Goal: Download file/media

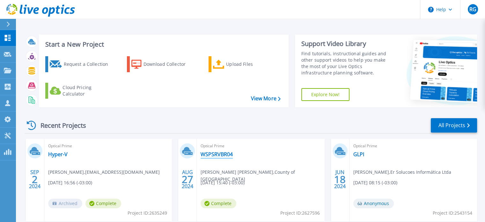
click at [222, 156] on link "WSPSRVBR04" at bounding box center [217, 154] width 32 height 6
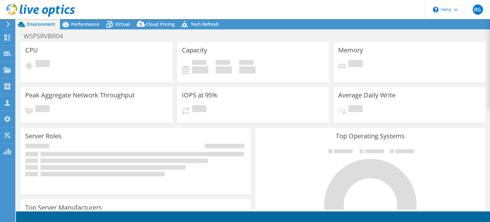
select select "USD"
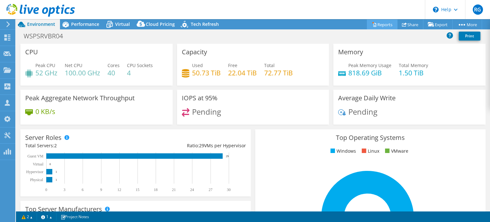
click at [376, 23] on link "Reports" at bounding box center [382, 24] width 31 height 10
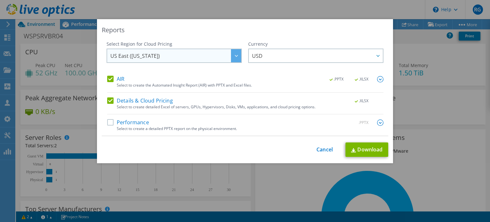
click at [188, 53] on span "US East ([US_STATE])" at bounding box center [175, 55] width 131 height 13
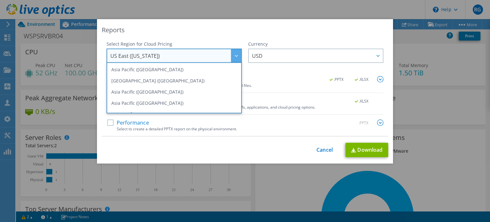
click at [196, 29] on div "Reports" at bounding box center [245, 30] width 286 height 9
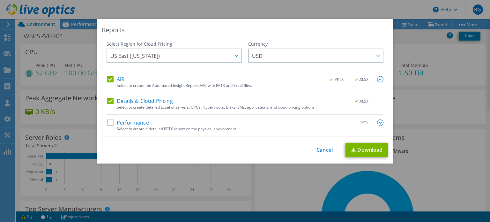
click at [110, 123] on label "Performance" at bounding box center [128, 122] width 42 height 6
click at [0, 0] on input "Performance" at bounding box center [0, 0] width 0 height 0
click at [362, 146] on link "Download" at bounding box center [366, 150] width 43 height 14
click at [320, 149] on link "Cancel" at bounding box center [324, 150] width 16 height 6
